Goal: Navigation & Orientation: Find specific page/section

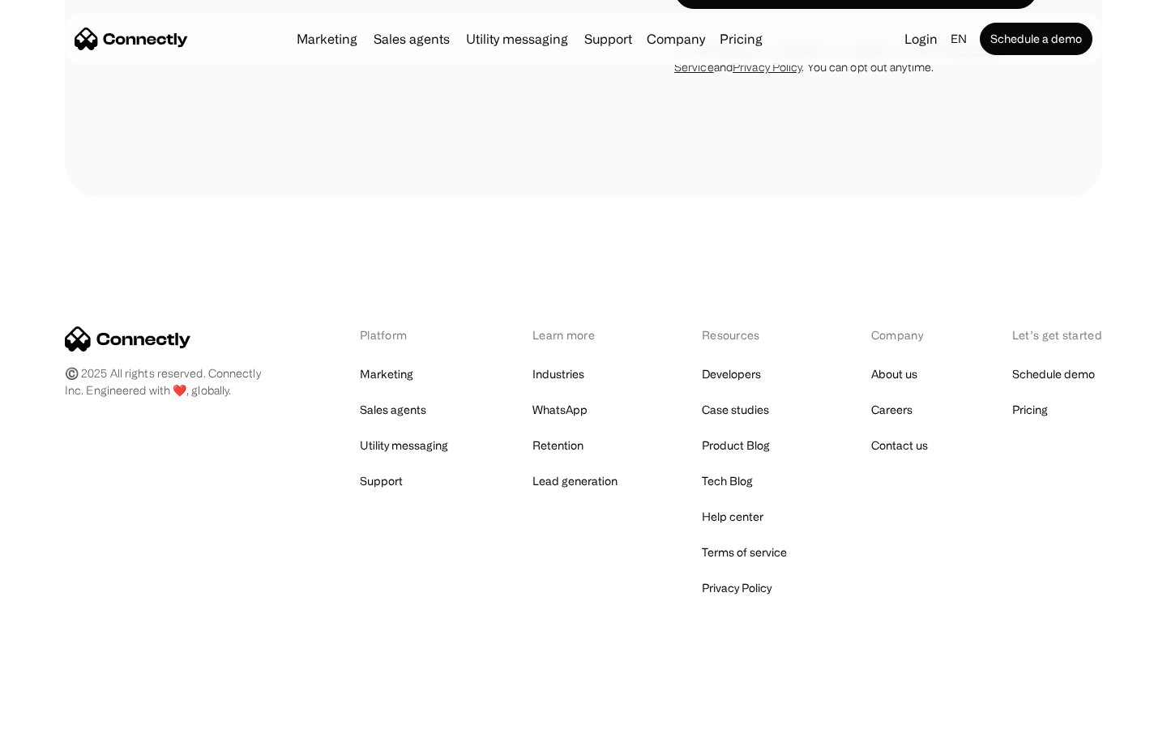
scroll to position [3115, 0]
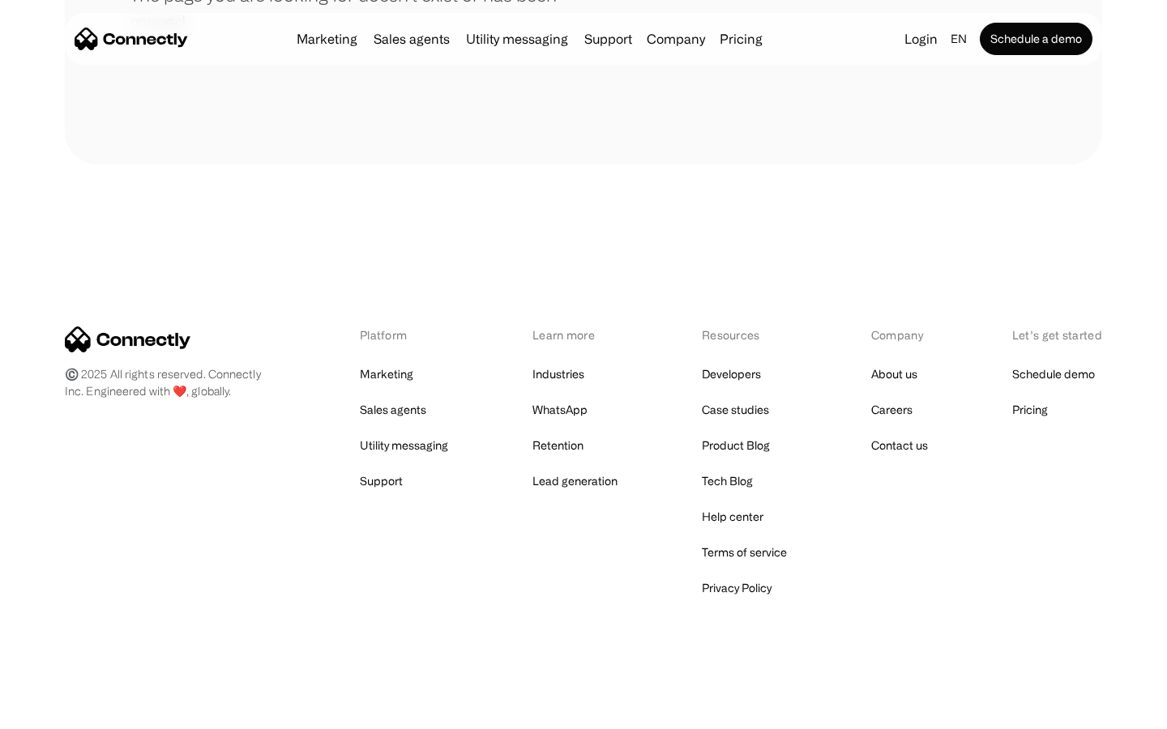
scroll to position [296, 0]
